Goal: Use online tool/utility: Utilize a website feature to perform a specific function

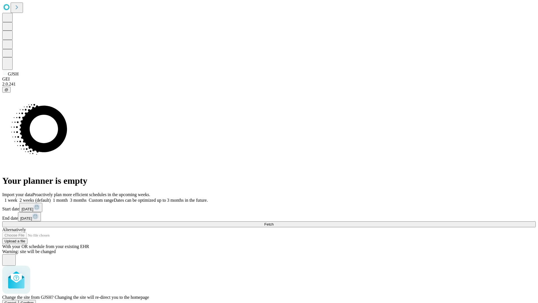
click at [34, 301] on span "Confirm" at bounding box center [27, 303] width 13 height 4
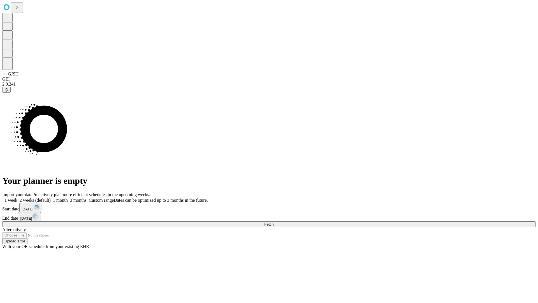
click at [68, 198] on label "1 month" at bounding box center [59, 200] width 17 height 5
click at [274, 222] on span "Fetch" at bounding box center [268, 224] width 9 height 4
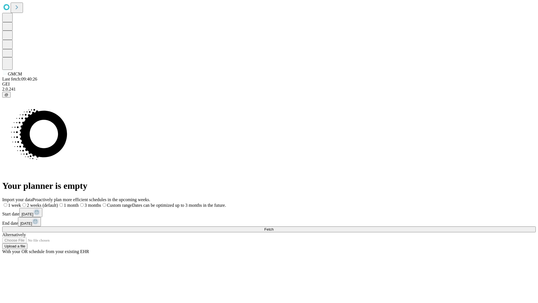
click at [79, 203] on label "1 month" at bounding box center [68, 205] width 21 height 5
click at [274, 227] on span "Fetch" at bounding box center [268, 229] width 9 height 4
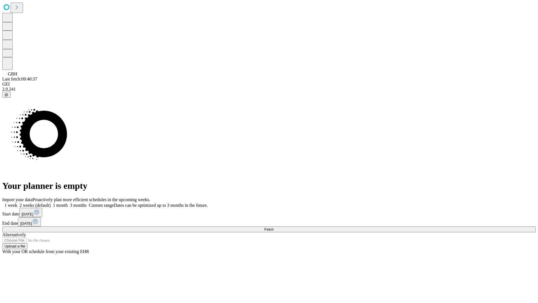
click at [68, 203] on label "1 month" at bounding box center [59, 205] width 17 height 5
click at [274, 227] on span "Fetch" at bounding box center [268, 229] width 9 height 4
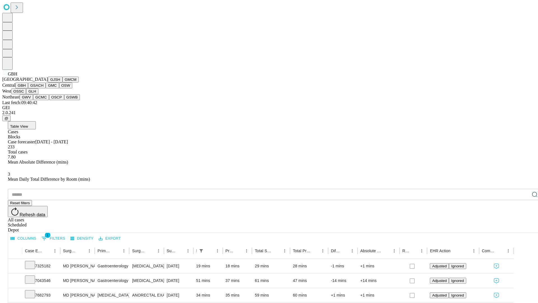
click at [43, 88] on button "GSACH" at bounding box center [37, 85] width 18 height 6
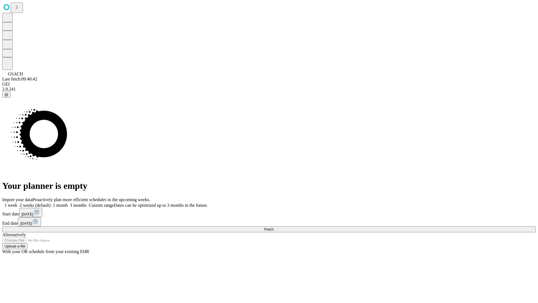
click at [274, 227] on span "Fetch" at bounding box center [268, 229] width 9 height 4
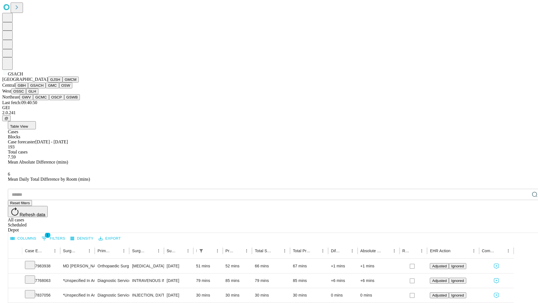
click at [46, 88] on button "GMC" at bounding box center [52, 85] width 13 height 6
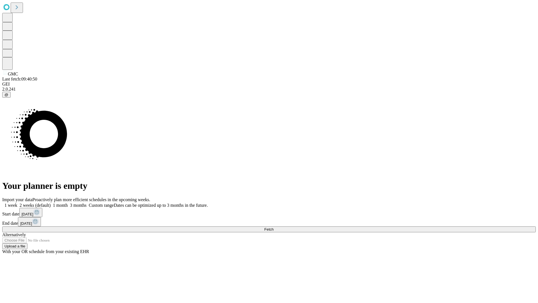
click at [68, 203] on label "1 month" at bounding box center [59, 205] width 17 height 5
click at [274, 227] on span "Fetch" at bounding box center [268, 229] width 9 height 4
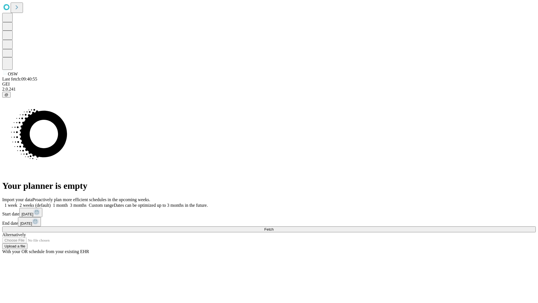
click at [68, 203] on label "1 month" at bounding box center [59, 205] width 17 height 5
click at [274, 227] on span "Fetch" at bounding box center [268, 229] width 9 height 4
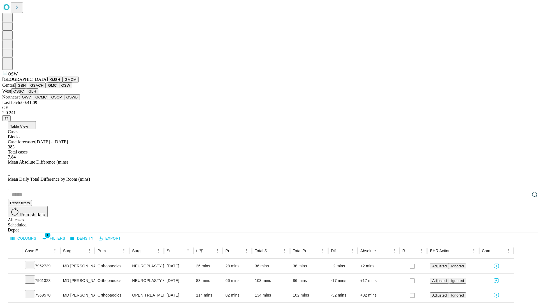
click at [26, 94] on button "OSSC" at bounding box center [18, 91] width 15 height 6
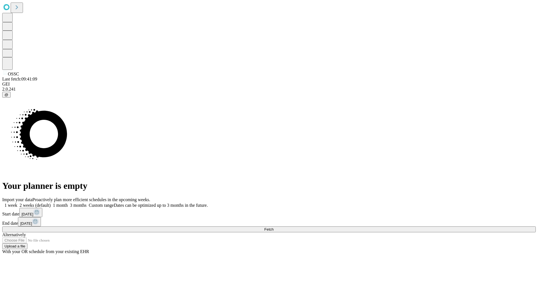
click at [274, 227] on span "Fetch" at bounding box center [268, 229] width 9 height 4
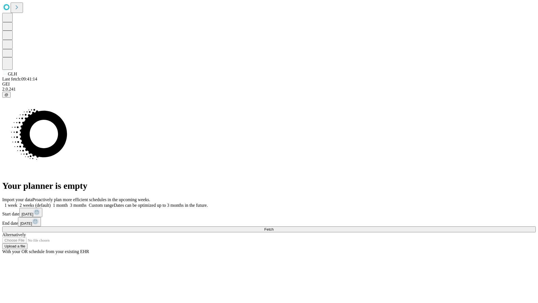
click at [68, 203] on label "1 month" at bounding box center [59, 205] width 17 height 5
click at [274, 227] on span "Fetch" at bounding box center [268, 229] width 9 height 4
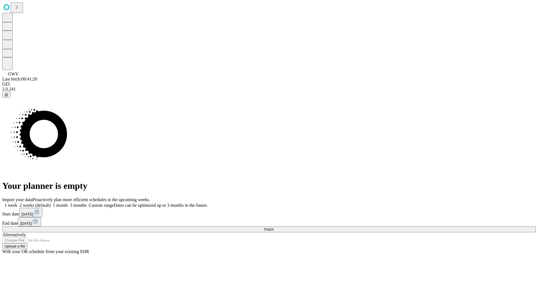
click at [68, 203] on label "1 month" at bounding box center [59, 205] width 17 height 5
click at [274, 227] on span "Fetch" at bounding box center [268, 229] width 9 height 4
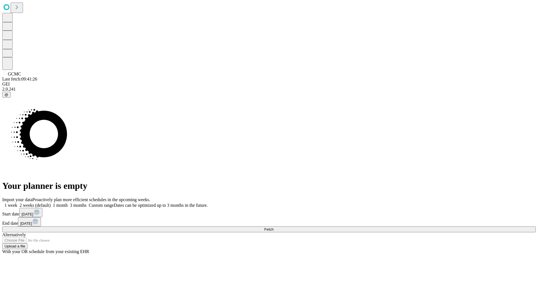
click at [68, 203] on label "1 month" at bounding box center [59, 205] width 17 height 5
click at [274, 227] on span "Fetch" at bounding box center [268, 229] width 9 height 4
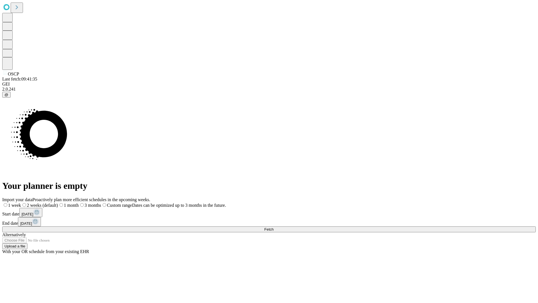
click at [79, 203] on label "1 month" at bounding box center [68, 205] width 21 height 5
click at [274, 227] on span "Fetch" at bounding box center [268, 229] width 9 height 4
